Goal: Find specific page/section: Find specific page/section

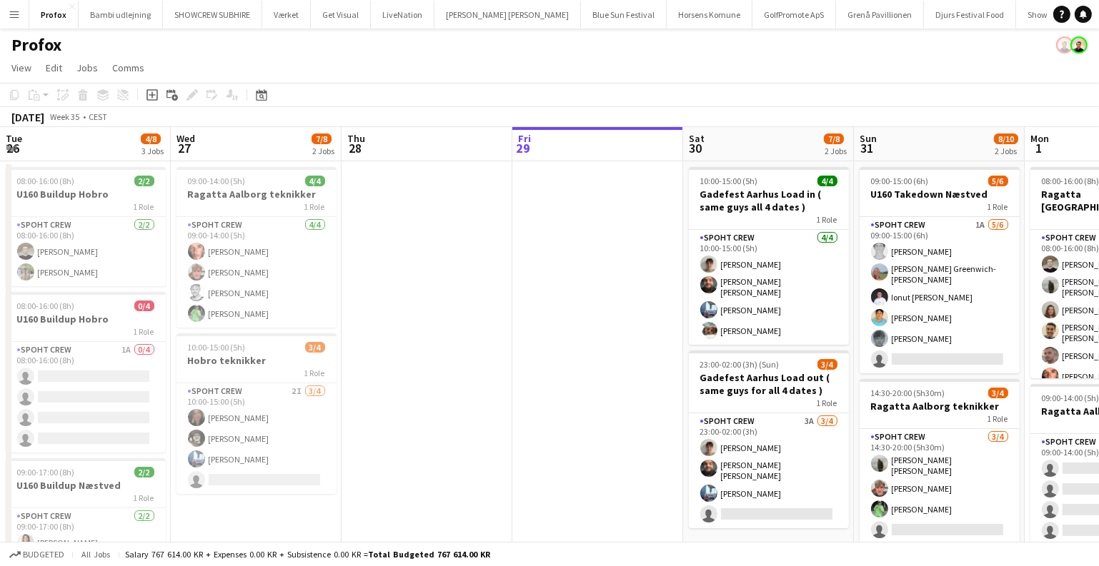
scroll to position [0, 491]
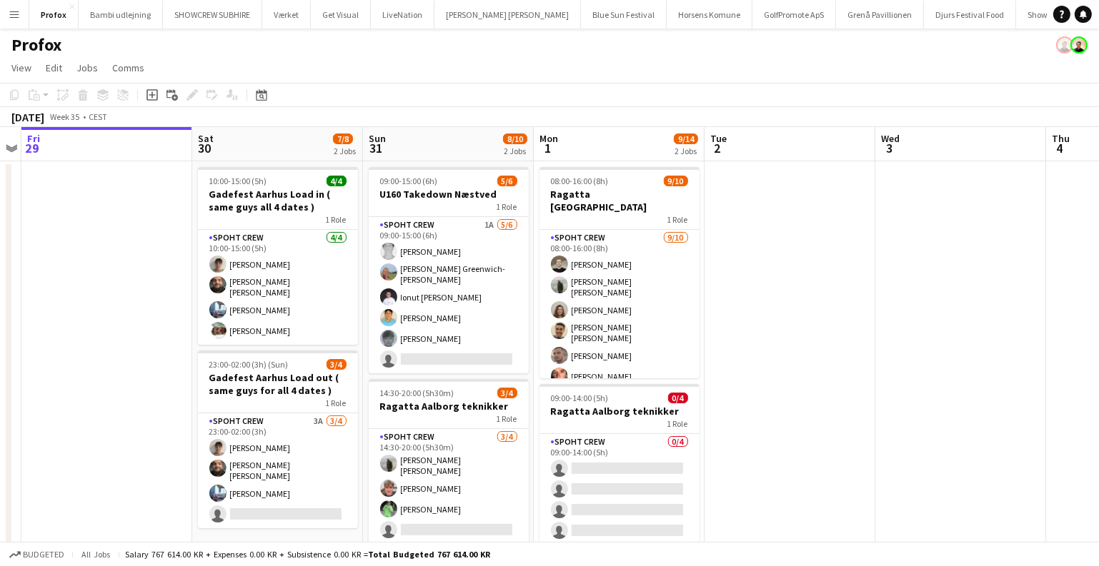
click at [723, 274] on app-date-cell at bounding box center [789, 385] width 171 height 449
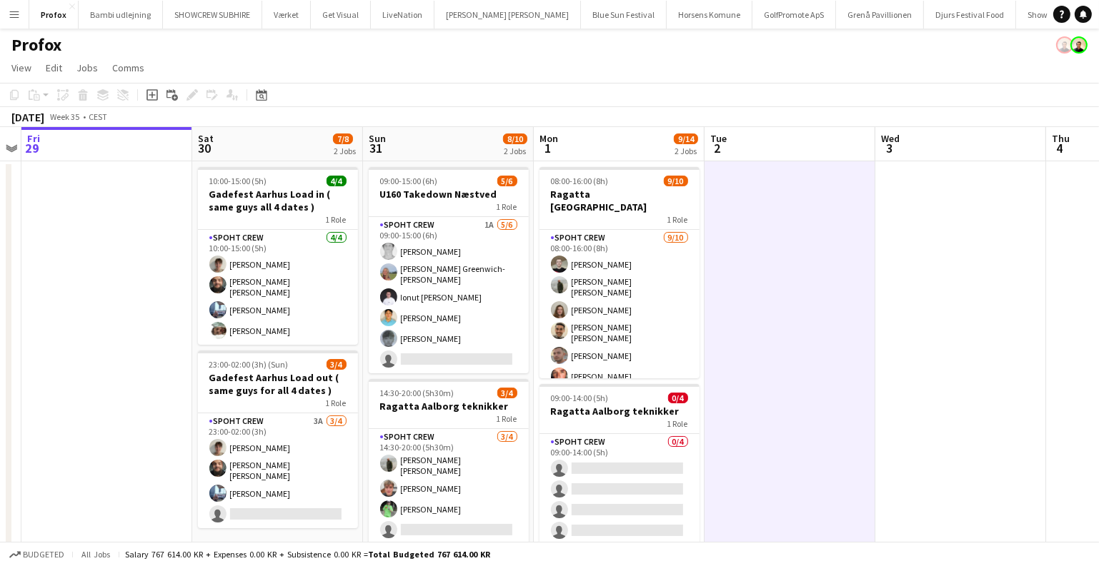
click at [16, 24] on button "Menu" at bounding box center [14, 14] width 29 height 29
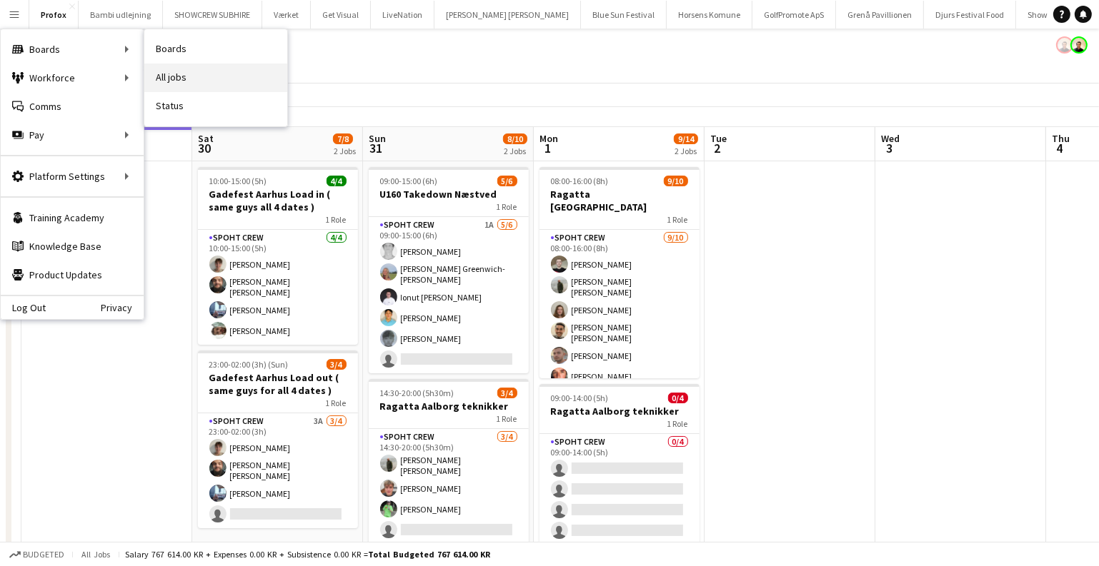
click at [219, 74] on link "All jobs" at bounding box center [215, 78] width 143 height 29
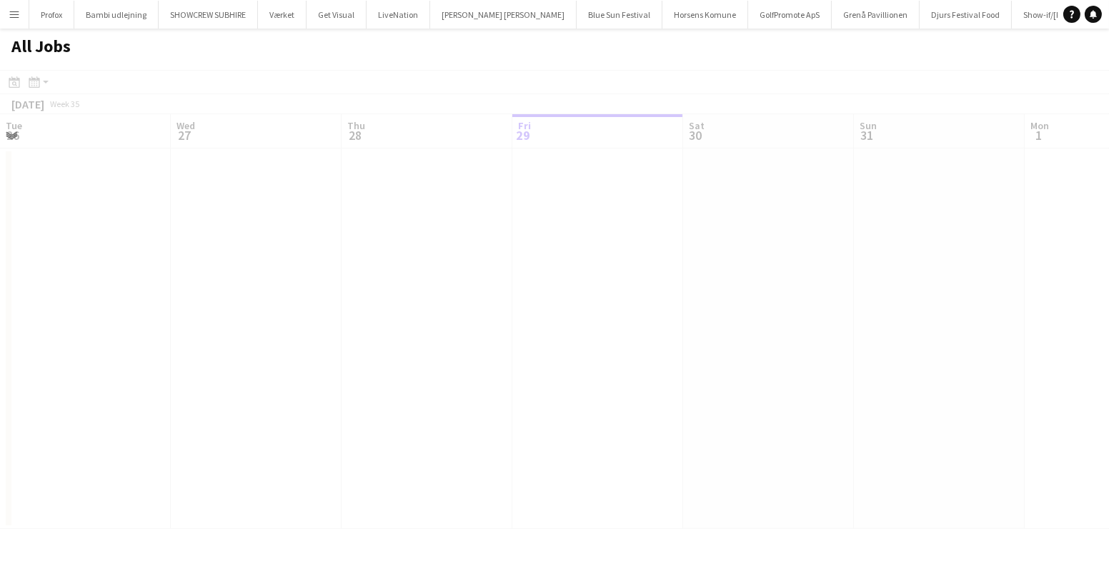
scroll to position [0, 341]
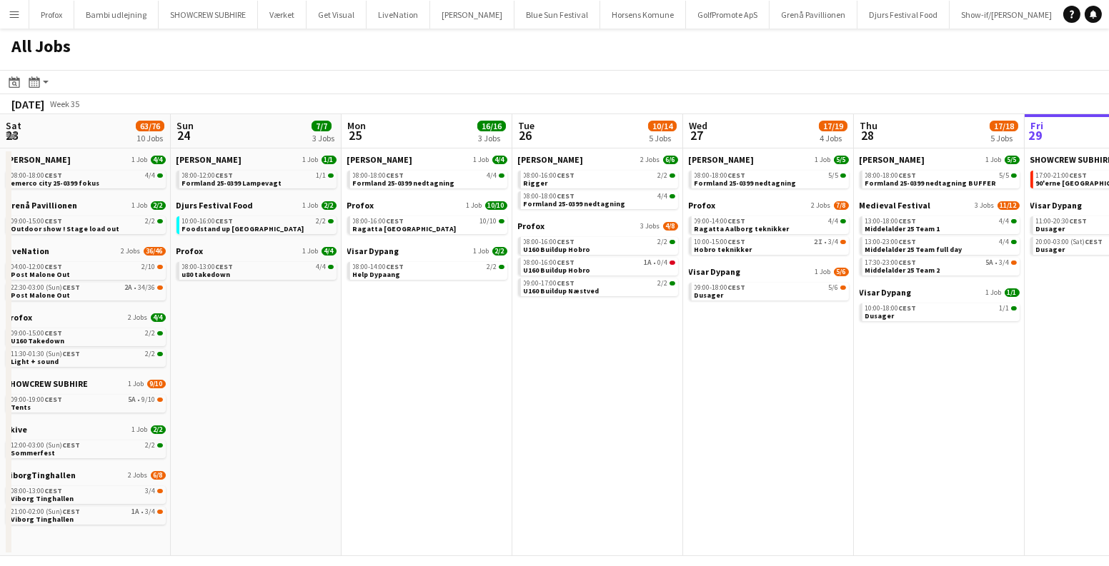
scroll to position [0, 421]
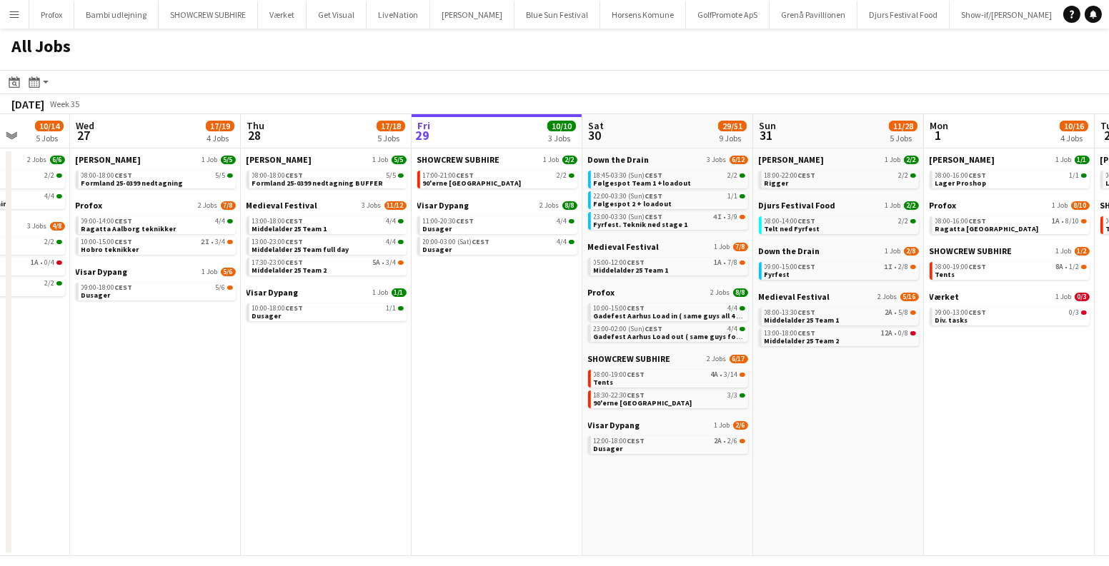
drag, startPoint x: 614, startPoint y: 409, endPoint x: 469, endPoint y: 429, distance: 145.6
click at [469, 429] on app-calendar-viewport "Sat 23 63/76 10 Jobs Sun 24 7/7 3 Jobs Mon 25 16/16 3 Jobs Tue 26 10/14 5 Jobs …" at bounding box center [554, 335] width 1109 height 442
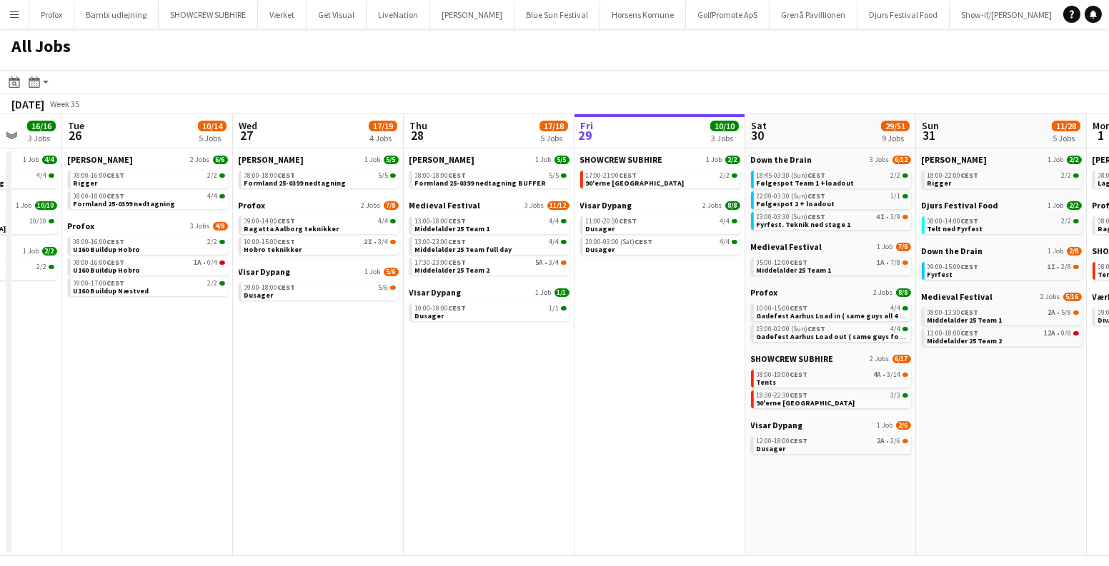
scroll to position [0, 499]
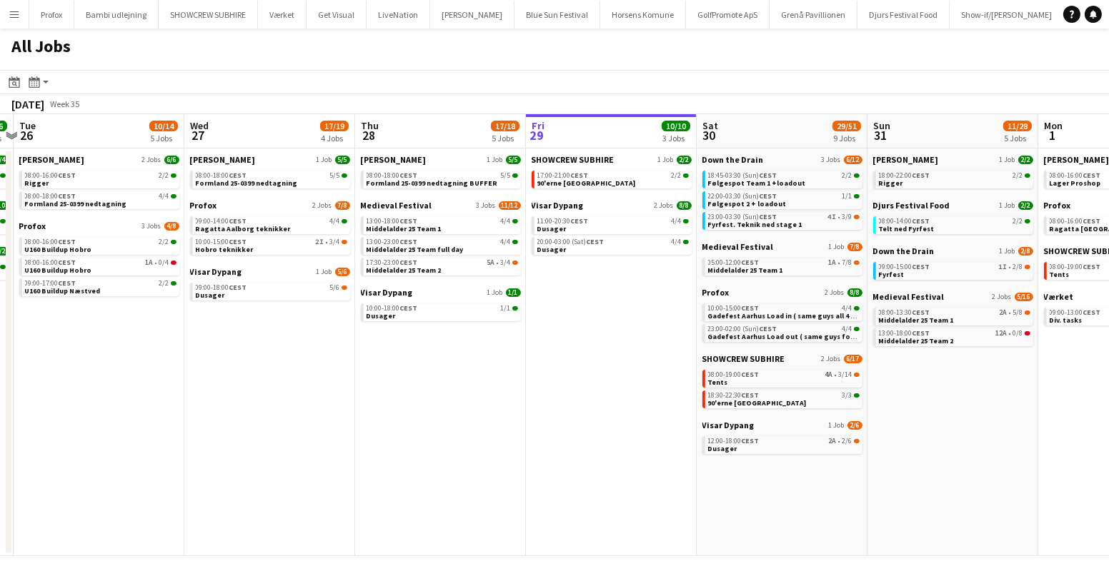
drag, startPoint x: 850, startPoint y: 484, endPoint x: 625, endPoint y: 464, distance: 225.8
click at [625, 464] on app-calendar-viewport "Sat 23 63/76 10 Jobs Sun 24 7/7 3 Jobs Mon 25 16/16 3 Jobs Tue 26 10/14 5 Jobs …" at bounding box center [554, 335] width 1109 height 442
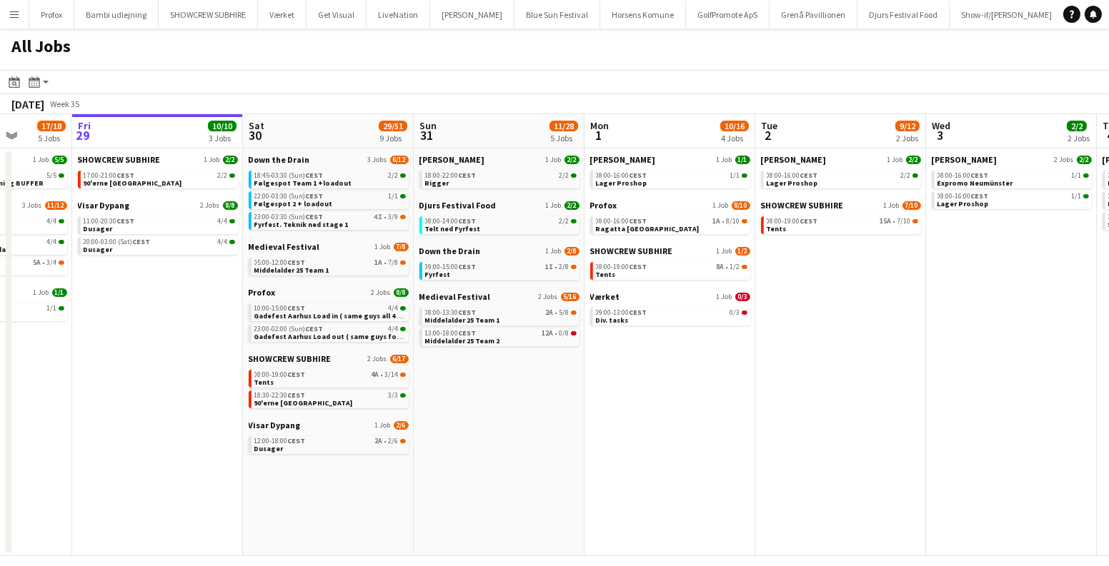
scroll to position [0, 612]
drag, startPoint x: 592, startPoint y: 419, endPoint x: 479, endPoint y: 399, distance: 115.2
click at [479, 399] on app-calendar-viewport "Mon 25 16/16 3 Jobs Tue 26 10/14 5 Jobs Wed 27 17/19 4 Jobs Thu 28 17/18 5 Jobs…" at bounding box center [554, 335] width 1109 height 442
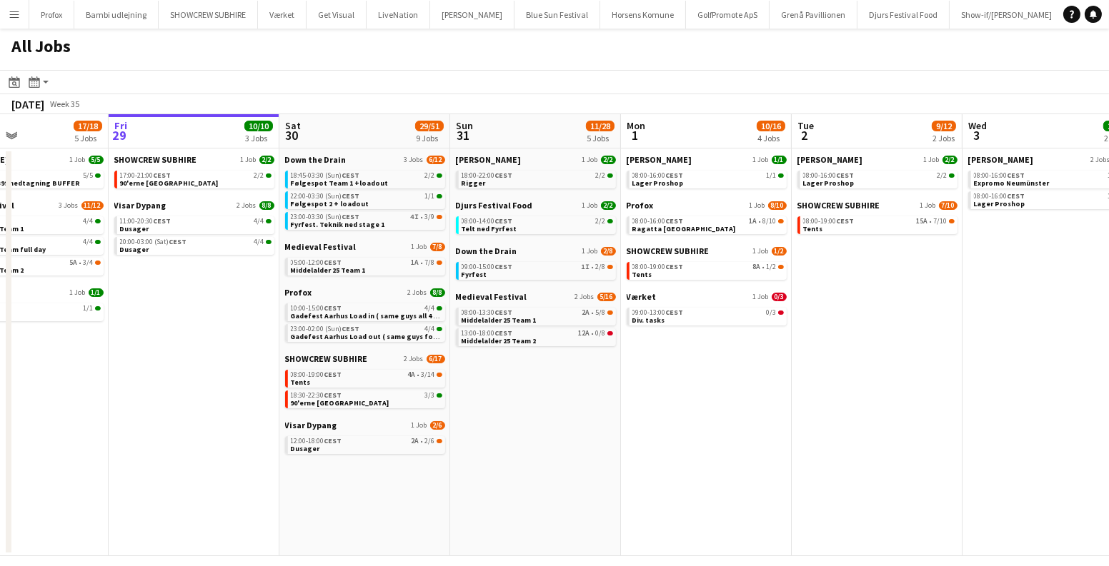
scroll to position [0, 576]
drag, startPoint x: 477, startPoint y: 420, endPoint x: 514, endPoint y: 443, distance: 43.0
click at [514, 443] on app-calendar-viewport "Mon 25 16/16 3 Jobs Tue 26 10/14 5 Jobs Wed 27 17/19 4 Jobs Thu 28 17/18 5 Jobs…" at bounding box center [554, 335] width 1109 height 442
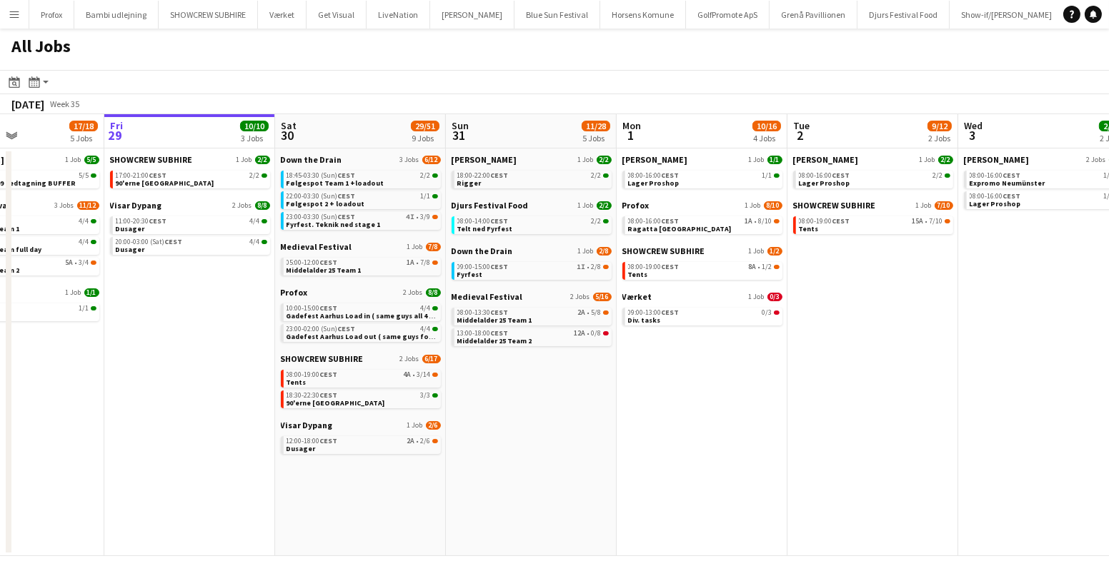
drag, startPoint x: 636, startPoint y: 407, endPoint x: 459, endPoint y: 402, distance: 176.5
click at [459, 402] on app-calendar-viewport "Mon 25 16/16 3 Jobs Tue 26 10/14 5 Jobs Wed 27 17/19 4 Jobs Thu 28 17/18 5 Jobs…" at bounding box center [554, 335] width 1109 height 442
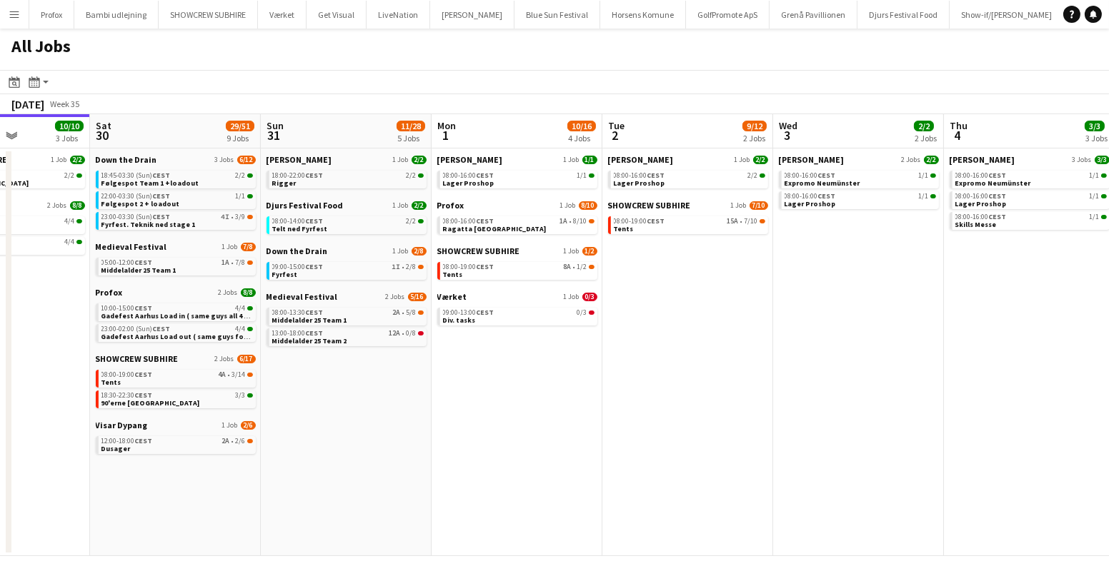
drag, startPoint x: 705, startPoint y: 467, endPoint x: 709, endPoint y: 445, distance: 22.6
click at [709, 445] on app-calendar-viewport "Wed 27 17/19 4 Jobs Thu 28 17/18 5 Jobs Fri 29 10/10 3 Jobs Sat 30 29/51 9 Jobs…" at bounding box center [554, 335] width 1109 height 442
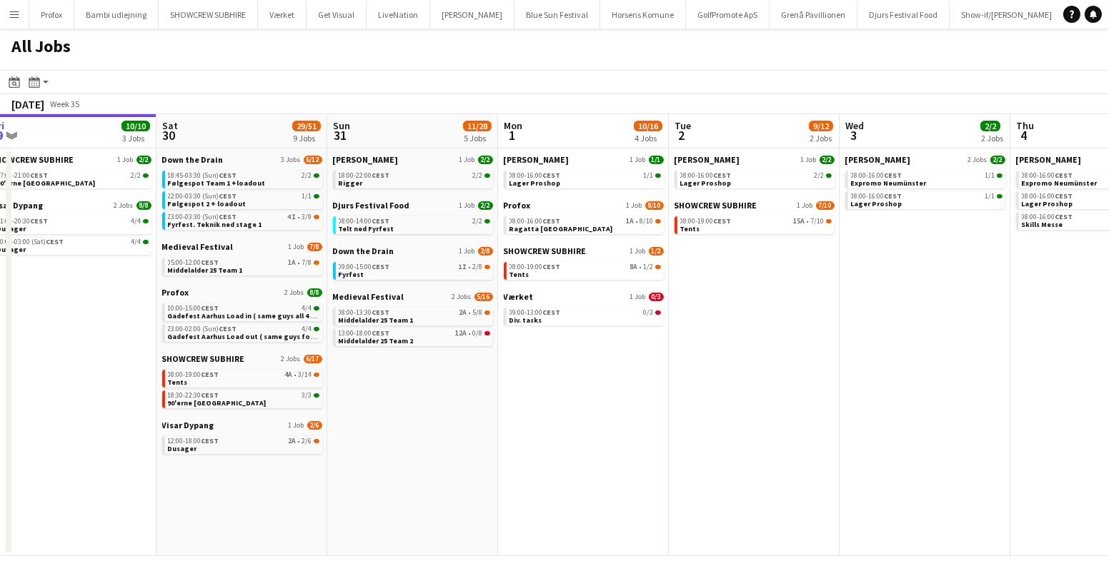
click at [681, 456] on app-calendar-viewport "Wed 27 17/19 4 Jobs Thu 28 17/18 5 Jobs Fri 29 10/10 3 Jobs Sat 30 29/51 9 Jobs…" at bounding box center [554, 335] width 1109 height 442
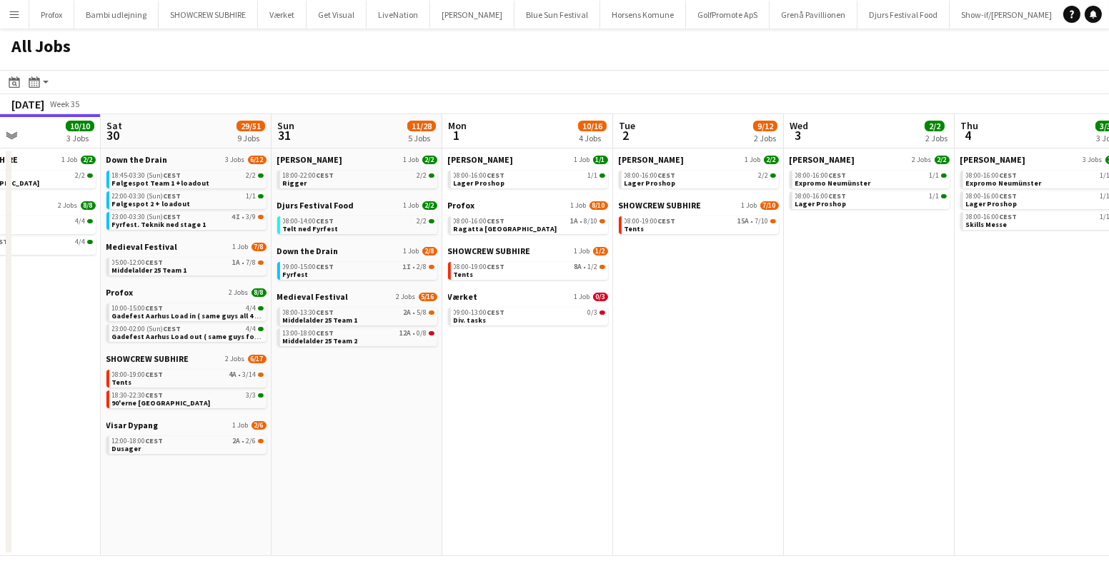
scroll to position [0, 371]
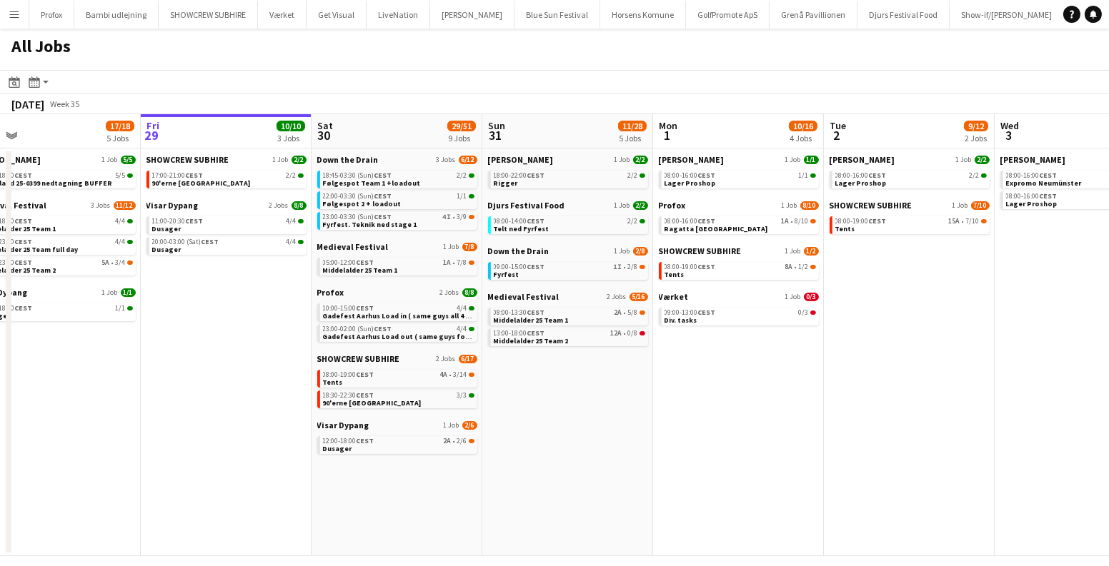
drag, startPoint x: 454, startPoint y: 463, endPoint x: 609, endPoint y: 467, distance: 155.1
click at [609, 467] on app-calendar-viewport "Tue 26 10/14 5 Jobs Wed 27 17/19 4 Jobs Thu 28 17/18 5 Jobs Fri 29 10/10 3 Jobs…" at bounding box center [554, 335] width 1109 height 442
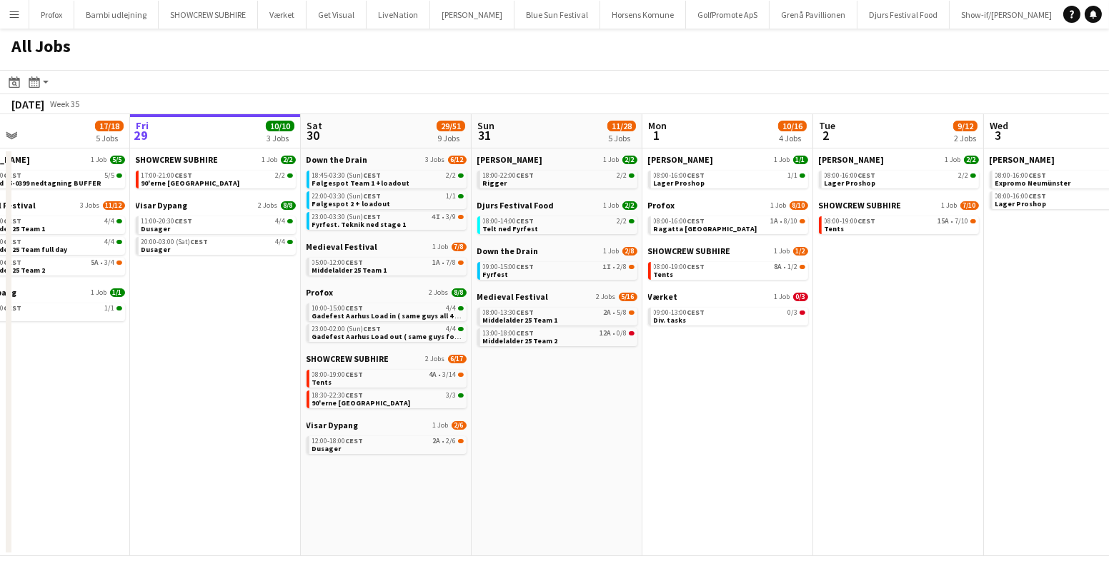
scroll to position [0, 554]
drag, startPoint x: 529, startPoint y: 399, endPoint x: 518, endPoint y: 438, distance: 40.9
click at [518, 438] on app-calendar-viewport "Mon 25 16/16 3 Jobs Tue 26 10/14 5 Jobs Wed 27 17/19 4 Jobs Thu 28 17/18 5 Jobs…" at bounding box center [554, 335] width 1109 height 442
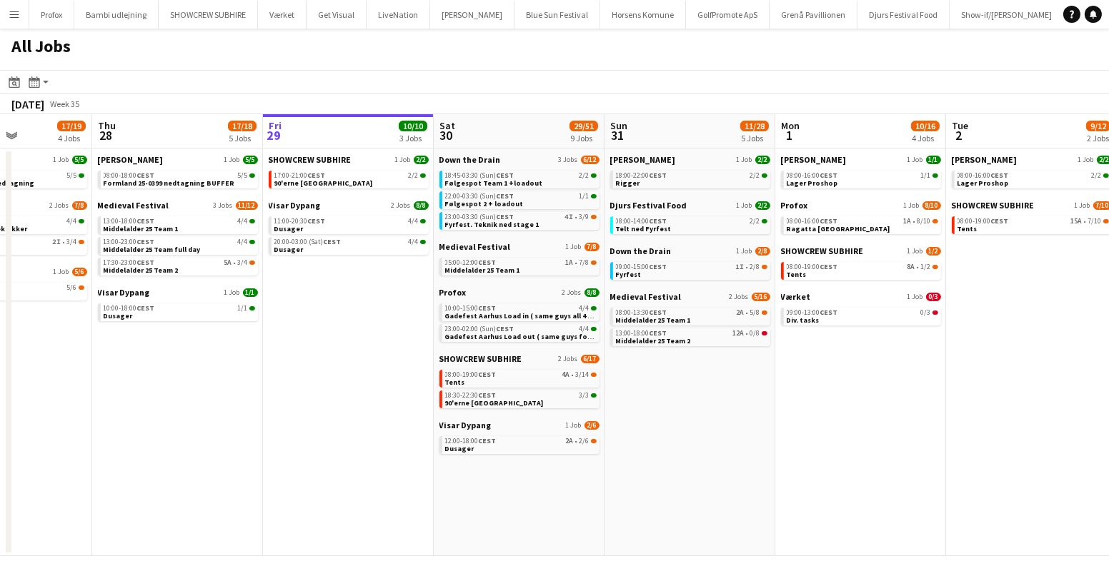
drag, startPoint x: 721, startPoint y: 469, endPoint x: 480, endPoint y: 491, distance: 242.5
click at [480, 491] on app-calendar-viewport "Mon 25 16/16 3 Jobs Tue 26 10/14 5 Jobs Wed 27 17/19 4 Jobs Thu 28 17/18 5 Jobs…" at bounding box center [554, 335] width 1109 height 442
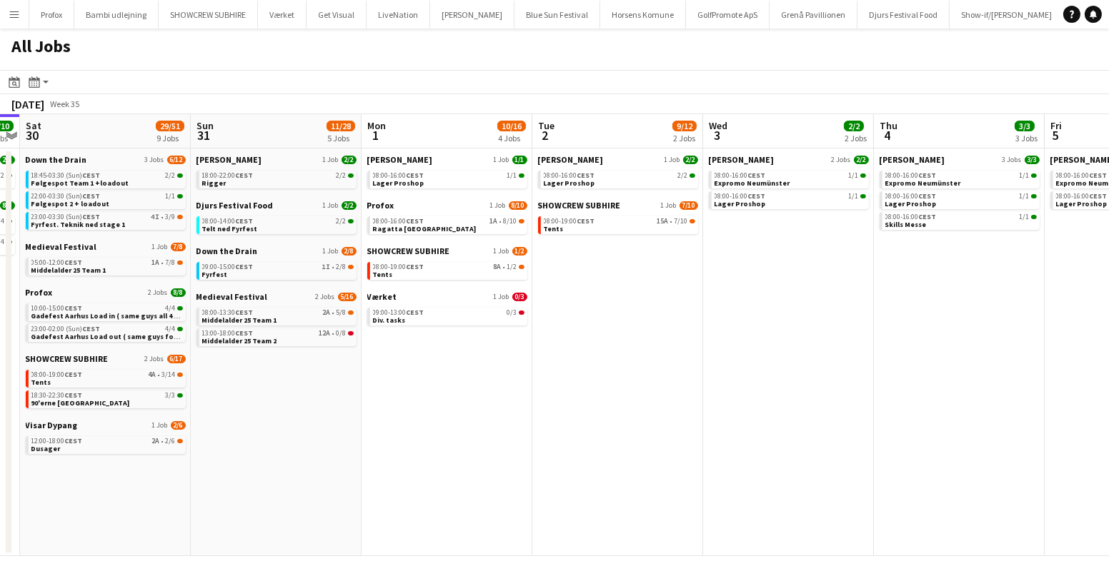
drag, startPoint x: 980, startPoint y: 411, endPoint x: 600, endPoint y: 461, distance: 383.2
click at [600, 461] on app-calendar-viewport "Wed 27 17/19 4 Jobs Thu 28 17/18 5 Jobs Fri 29 10/10 3 Jobs Sat 30 29/51 9 Jobs…" at bounding box center [554, 335] width 1109 height 442
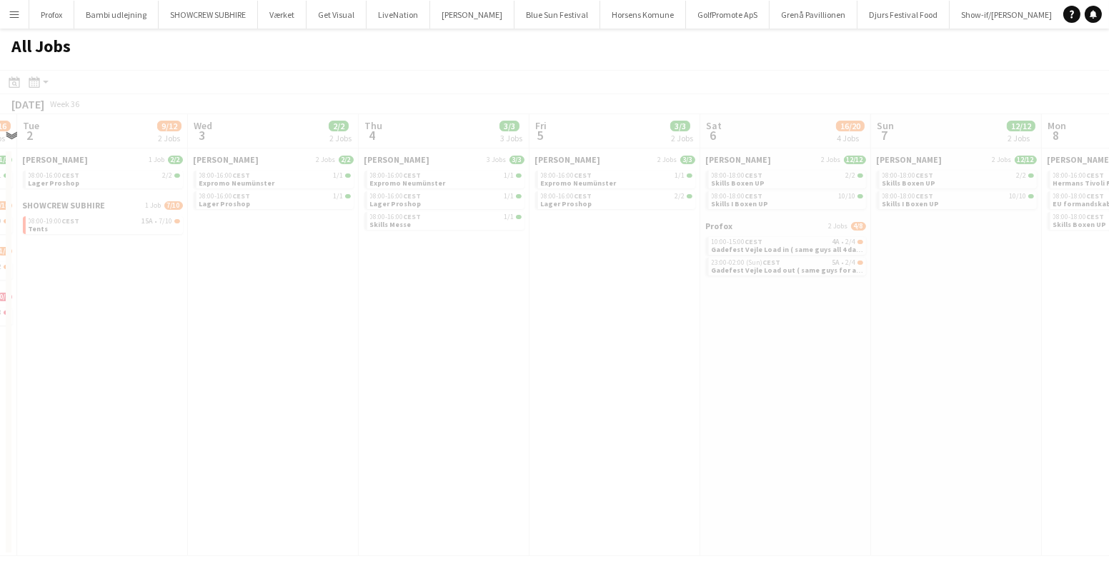
drag, startPoint x: 970, startPoint y: 357, endPoint x: 796, endPoint y: 390, distance: 176.7
click at [724, 394] on app-all-jobs "All Jobs Date picker AUG 2025 AUG 2025 Monday M Tuesday T Wednesday W Thursday …" at bounding box center [554, 293] width 1109 height 528
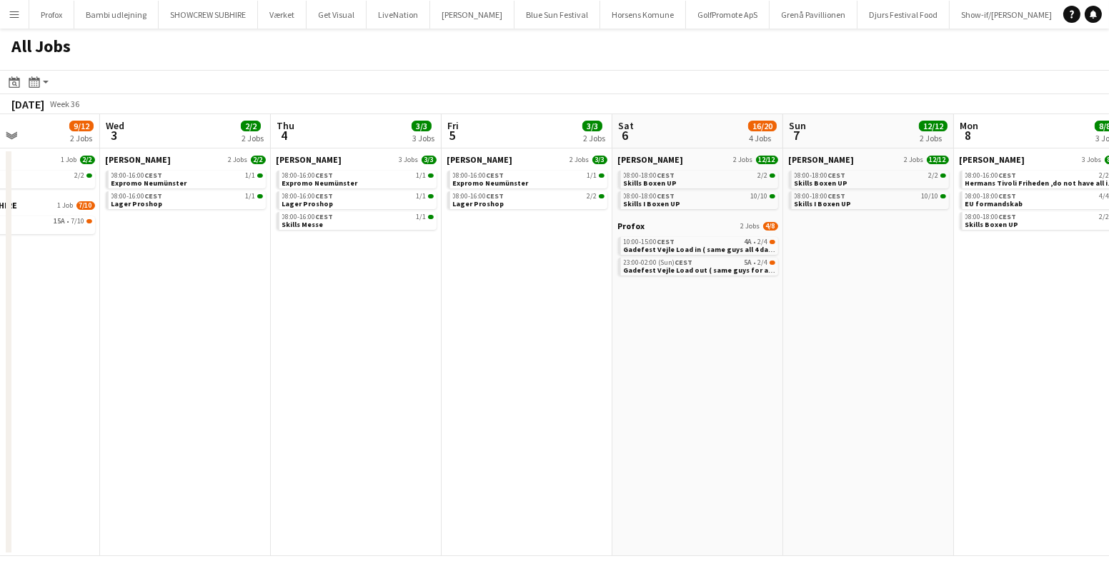
drag, startPoint x: 998, startPoint y: 406, endPoint x: 547, endPoint y: 478, distance: 456.5
click at [547, 478] on app-calendar-viewport "Sat 30 29/51 9 Jobs Sun 31 11/28 5 Jobs Mon 1 10/16 4 Jobs Tue 2 9/12 2 Jobs We…" at bounding box center [554, 335] width 1109 height 442
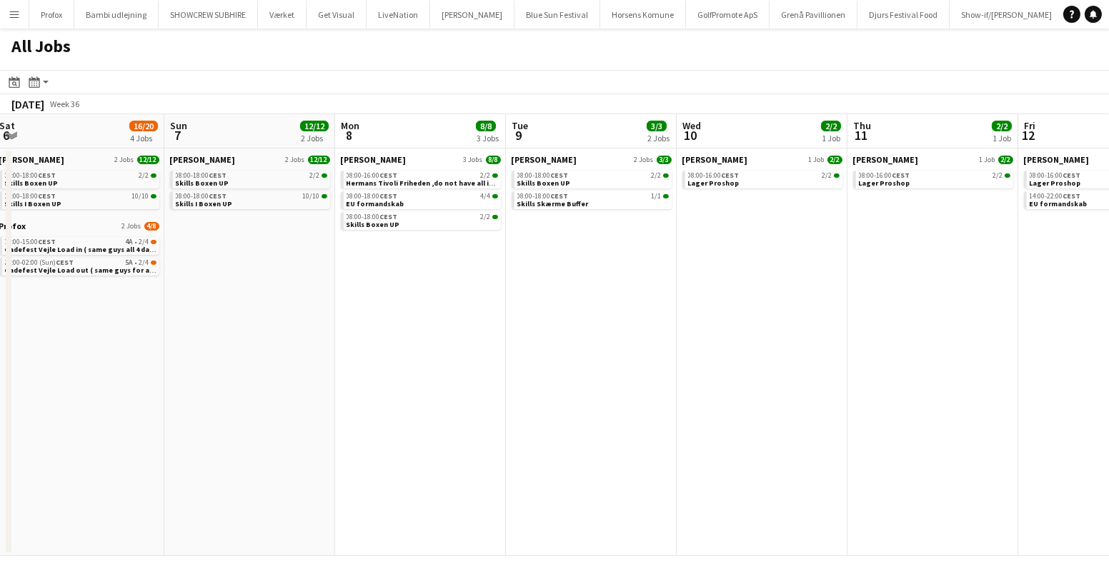
scroll to position [0, 644]
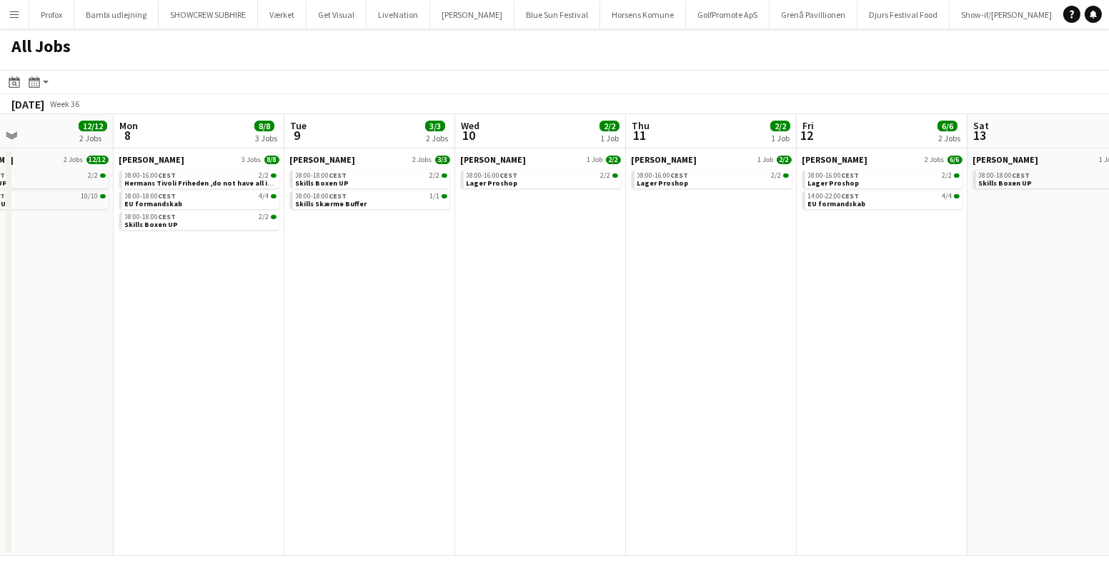
drag, startPoint x: 933, startPoint y: 408, endPoint x: 381, endPoint y: 465, distance: 555.1
click at [381, 465] on app-calendar-viewport "Thu 4 3/3 3 Jobs Fri 5 3/3 2 Jobs Sat 6 16/20 4 Jobs Sun 7 12/12 2 Jobs Mon 8 8…" at bounding box center [554, 335] width 1109 height 442
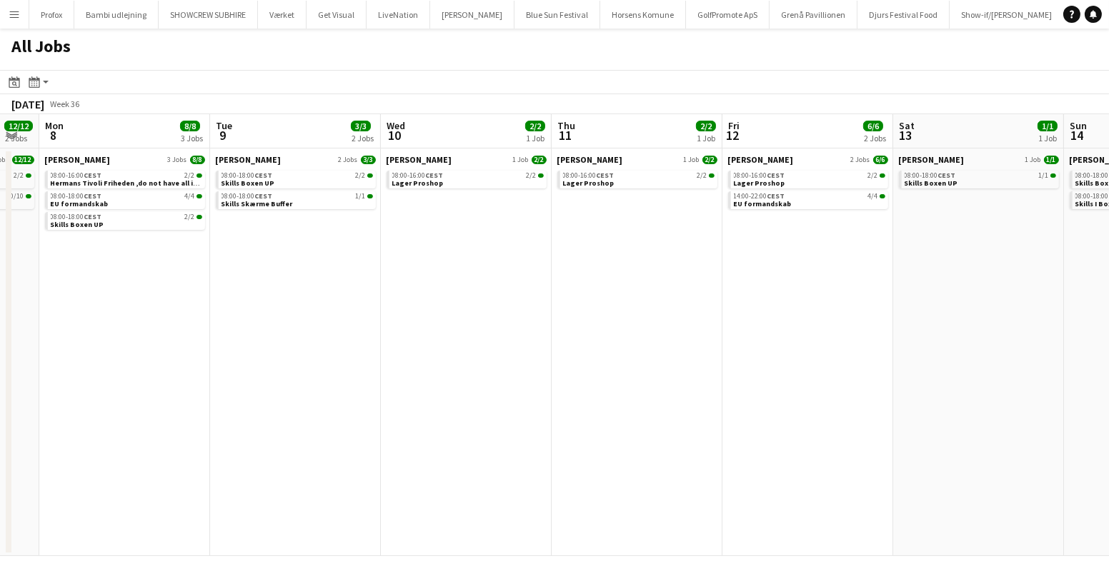
drag, startPoint x: 629, startPoint y: 373, endPoint x: 844, endPoint y: 391, distance: 215.1
click at [661, 376] on app-calendar-viewport "Thu 4 3/3 3 Jobs Fri 5 3/3 2 Jobs Sat 6 16/20 4 Jobs Sun 7 12/12 2 Jobs Mon 8 8…" at bounding box center [554, 335] width 1109 height 442
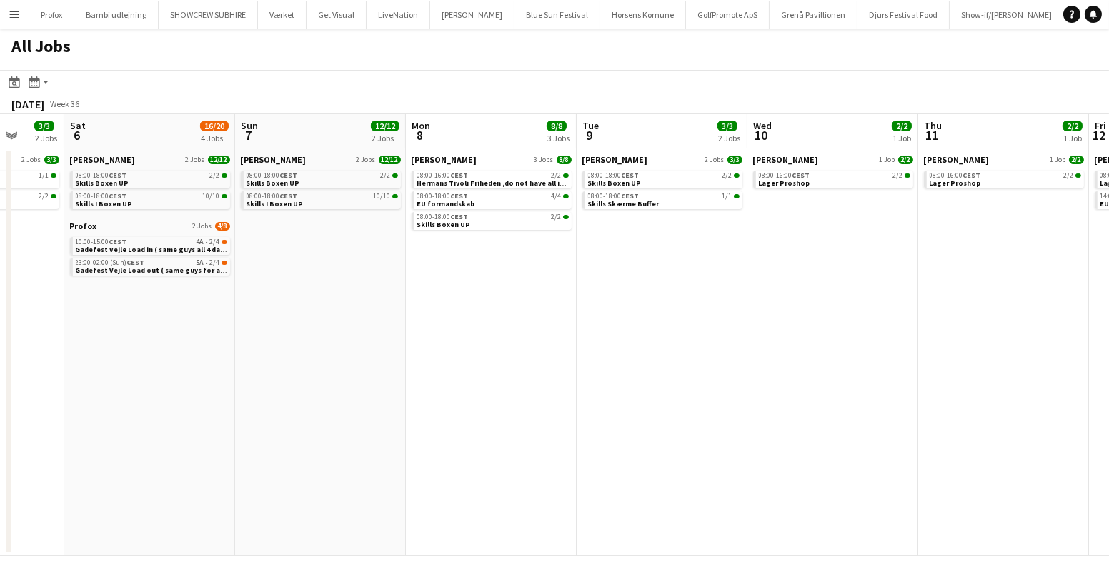
drag, startPoint x: 204, startPoint y: 299, endPoint x: 1077, endPoint y: 306, distance: 872.9
click at [1077, 306] on app-calendar-viewport "Thu 4 3/3 3 Jobs Fri 5 3/3 2 Jobs Sat 6 16/20 4 Jobs Sun 7 12/12 2 Jobs Mon 8 8…" at bounding box center [554, 335] width 1109 height 442
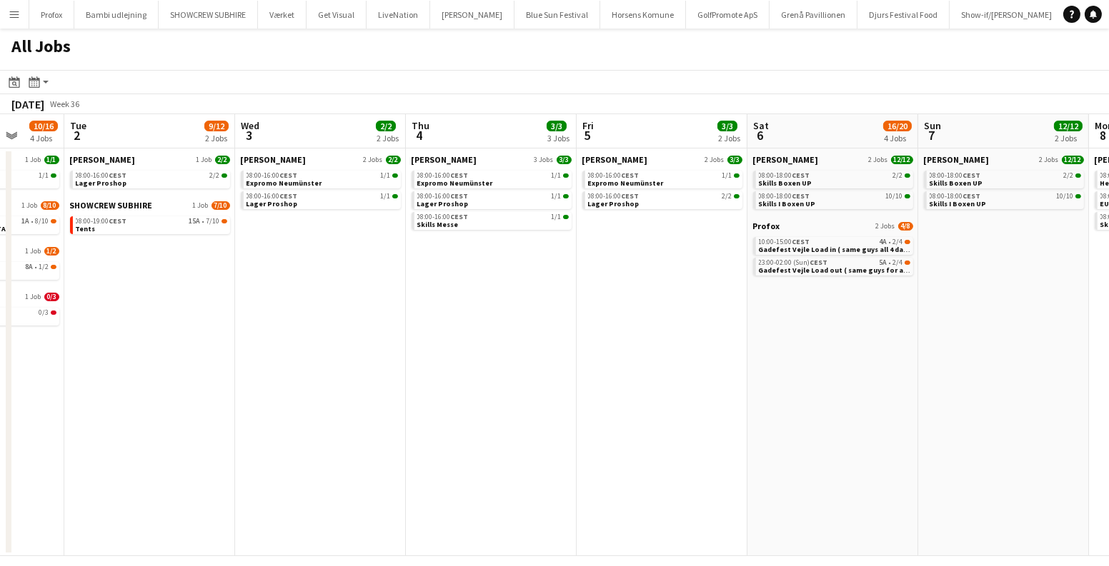
scroll to position [0, 422]
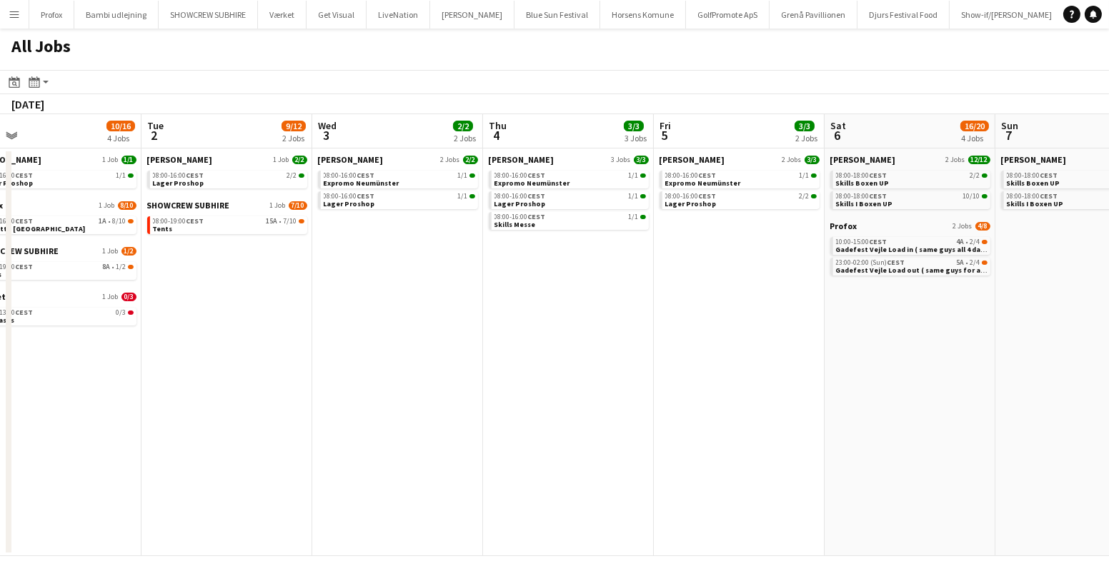
drag, startPoint x: 418, startPoint y: 245, endPoint x: 671, endPoint y: 234, distance: 253.8
click at [668, 234] on app-calendar-viewport "Sat 30 29/51 9 Jobs Sun 31 11/28 5 Jobs Mon 1 10/16 4 Jobs Tue 2 9/12 2 Jobs We…" at bounding box center [554, 335] width 1109 height 442
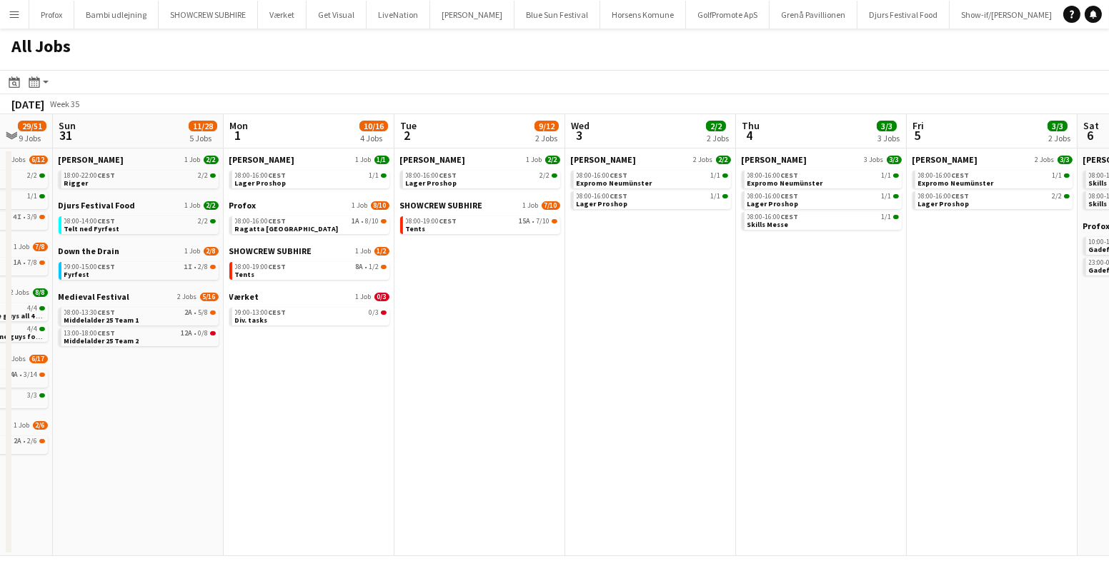
drag, startPoint x: 282, startPoint y: 402, endPoint x: 341, endPoint y: 396, distance: 59.6
click at [341, 396] on app-calendar-viewport "Fri 29 10/10 3 Jobs Sat 30 29/51 9 Jobs Sun 31 11/28 5 Jobs Mon 1 10/16 4 Jobs …" at bounding box center [554, 335] width 1109 height 442
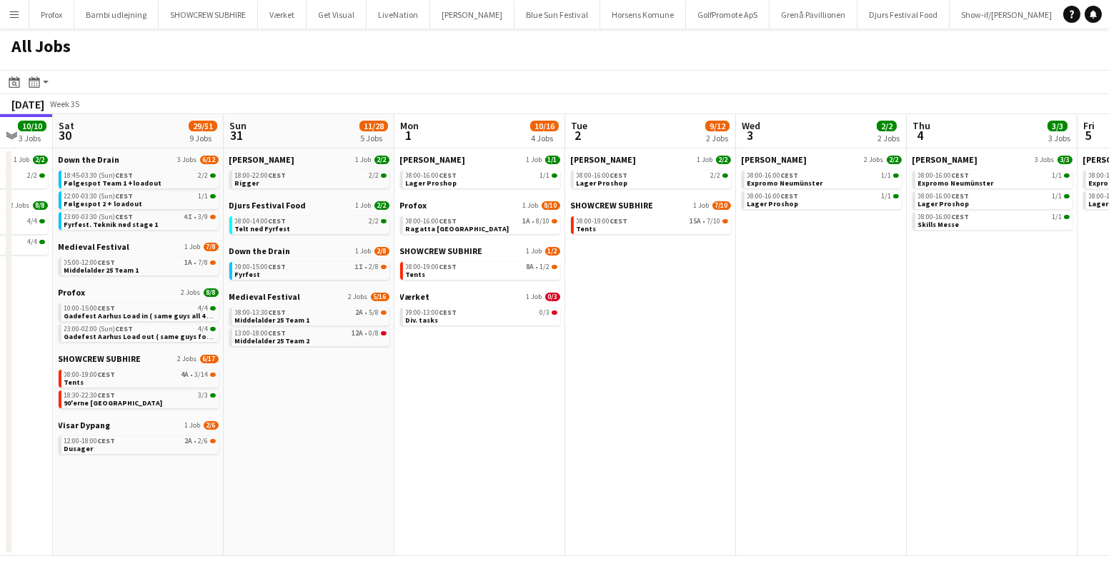
scroll to position [0, 399]
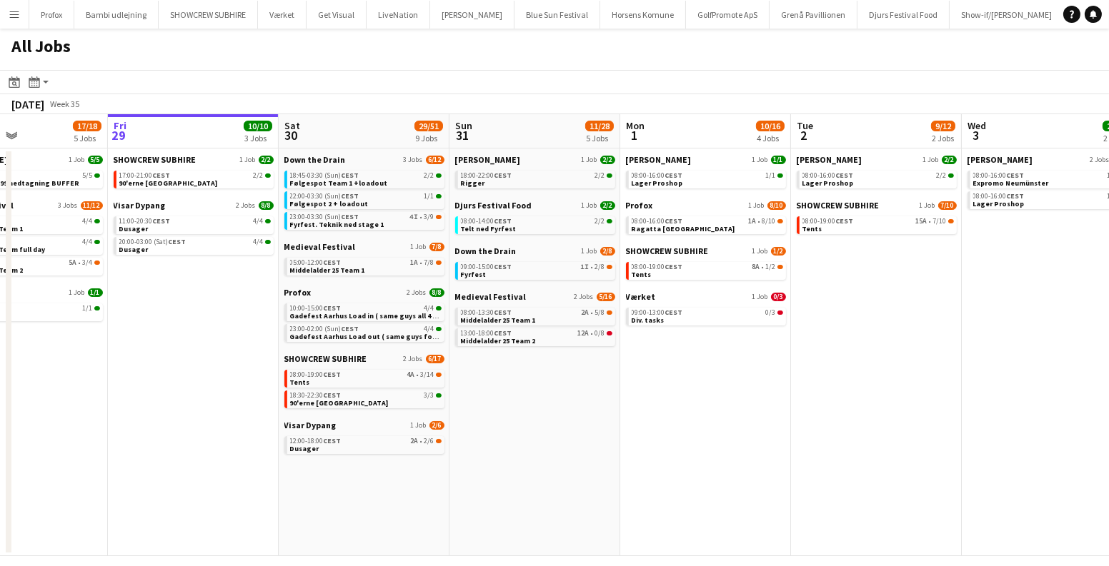
drag, startPoint x: 650, startPoint y: 401, endPoint x: 989, endPoint y: 434, distance: 340.2
click at [989, 434] on app-calendar-viewport "Tue 26 10/14 5 Jobs Wed 27 17/19 4 Jobs Thu 28 17/18 5 Jobs Fri 29 10/10 3 Jobs…" at bounding box center [554, 335] width 1109 height 442
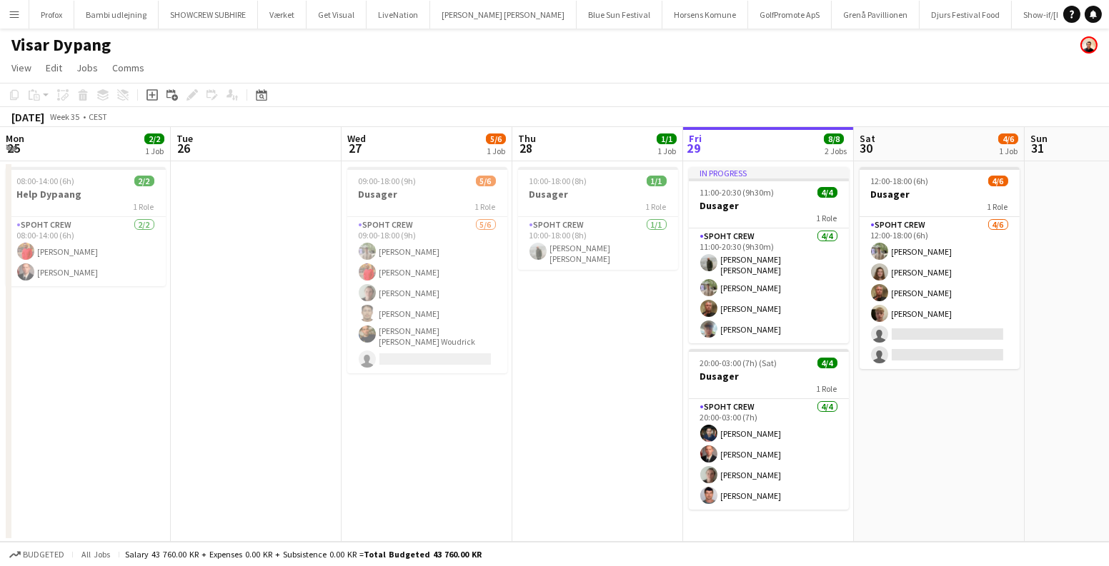
scroll to position [0, 491]
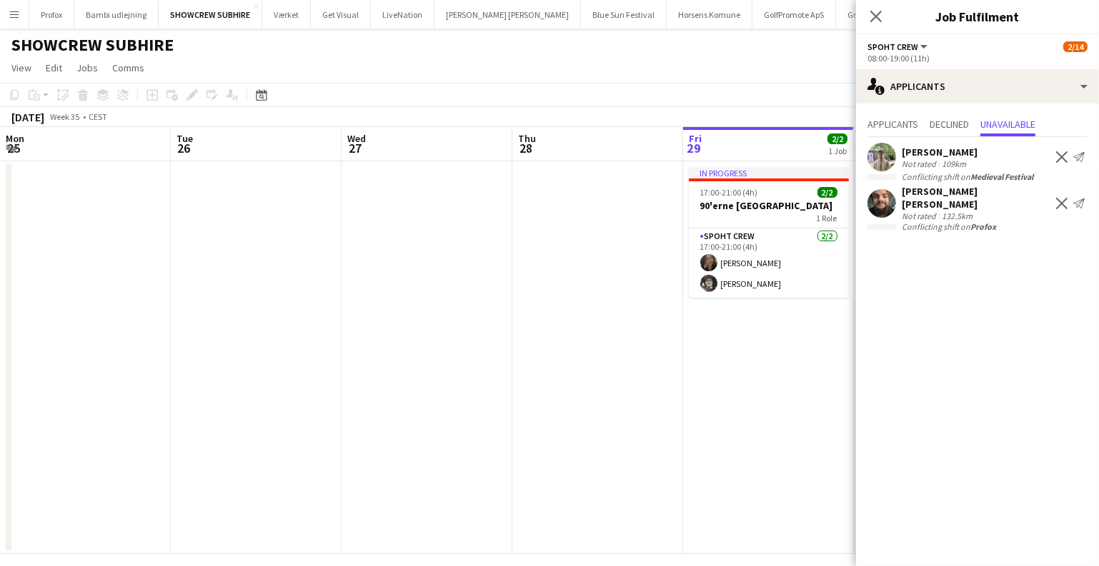
scroll to position [0, 491]
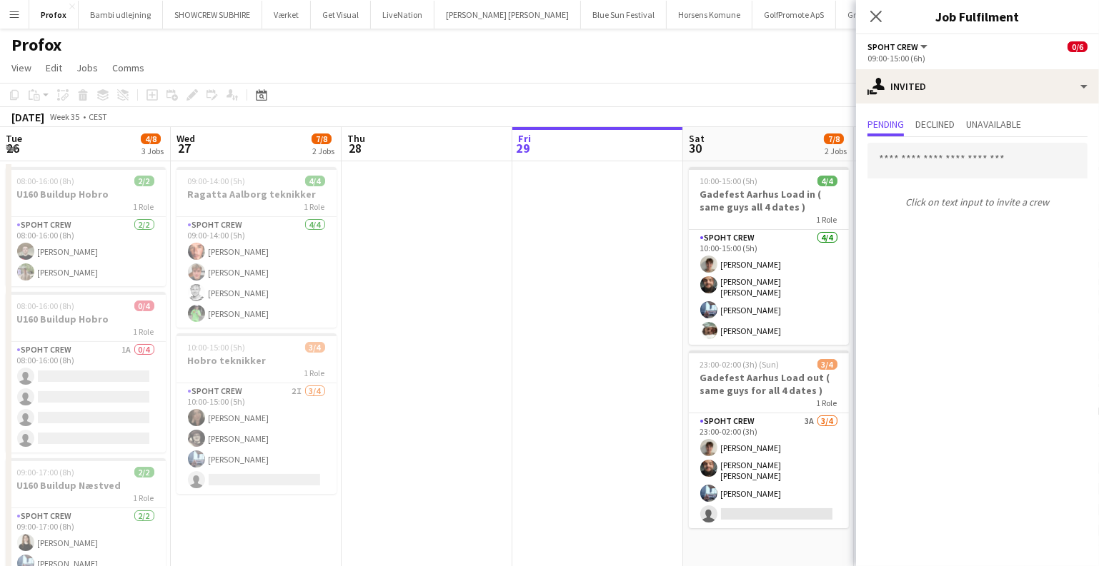
scroll to position [0, 491]
